Goal: Book appointment/travel/reservation

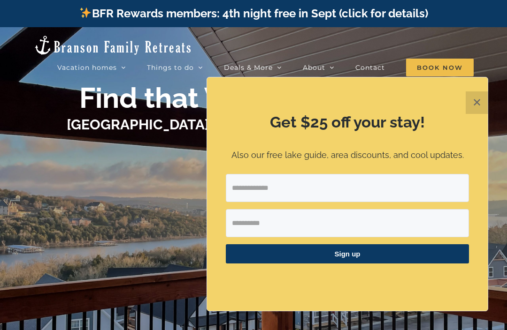
click at [477, 107] on button "✕" at bounding box center [477, 103] width 23 height 23
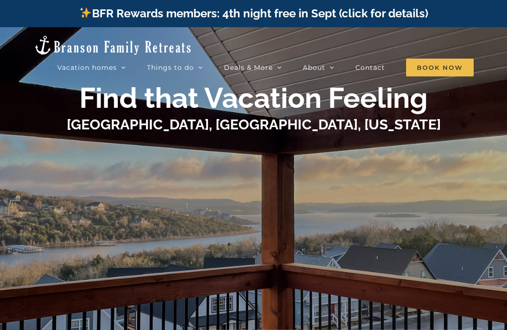
click at [31, 157] on div "Find that Vacation Feeling Table Rock Lake, Branson, Missouri" at bounding box center [253, 192] width 507 height 222
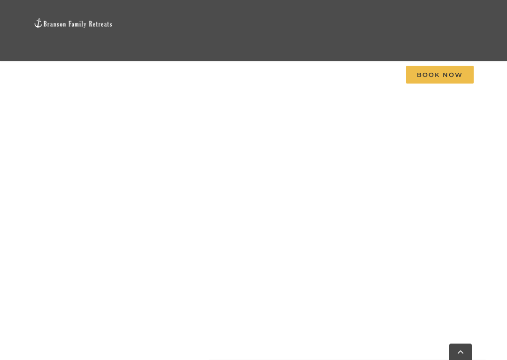
scroll to position [453, 0]
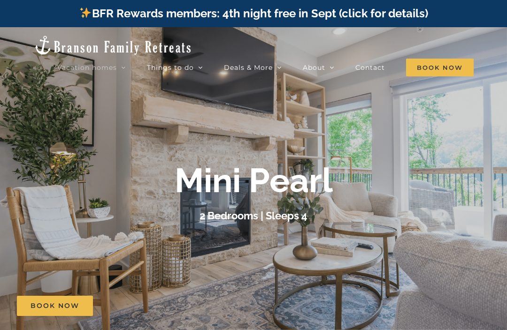
click at [27, 159] on div at bounding box center [253, 192] width 507 height 330
click at [489, 66] on div "Vacation homes 2 to 3 Bedrooms Mini Camp | 2 Bedrooms Mini Pearl | 2 Bedrooms M…" at bounding box center [253, 54] width 479 height 54
click at [374, 119] on link "Guest photo gallery" at bounding box center [361, 117] width 117 height 16
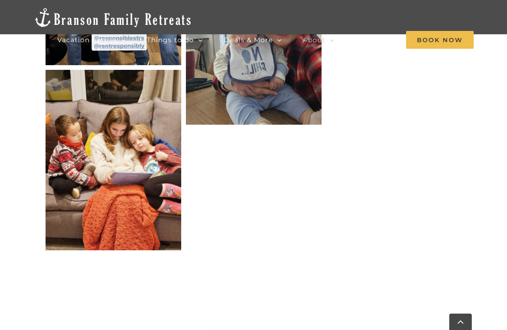
scroll to position [1303, 0]
